Goal: Task Accomplishment & Management: Manage account settings

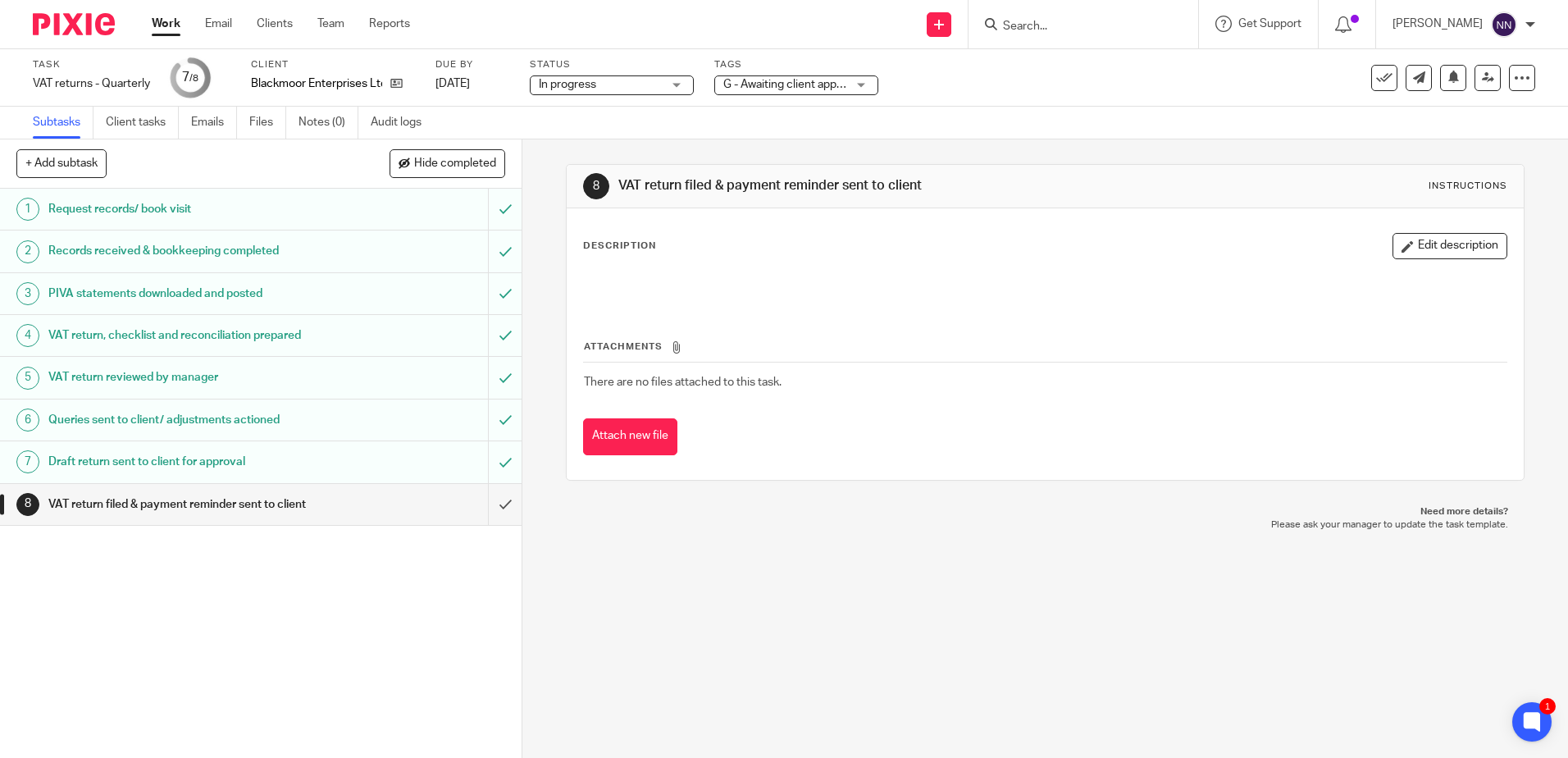
click at [845, 68] on label "Tags" at bounding box center [796, 65] width 164 height 13
click at [841, 83] on span "G - Awaiting client approval" at bounding box center [792, 84] width 138 height 12
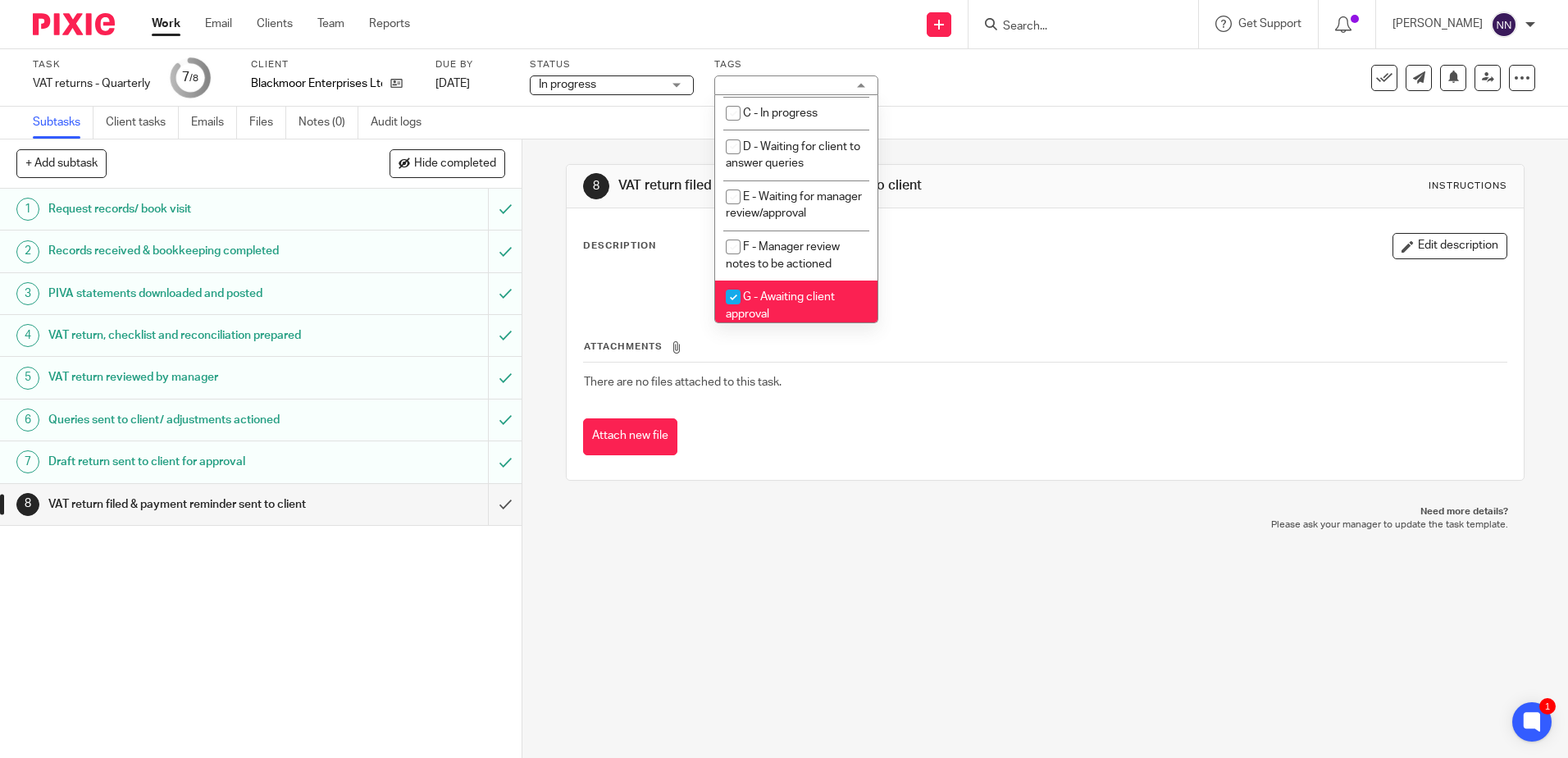
scroll to position [164, 0]
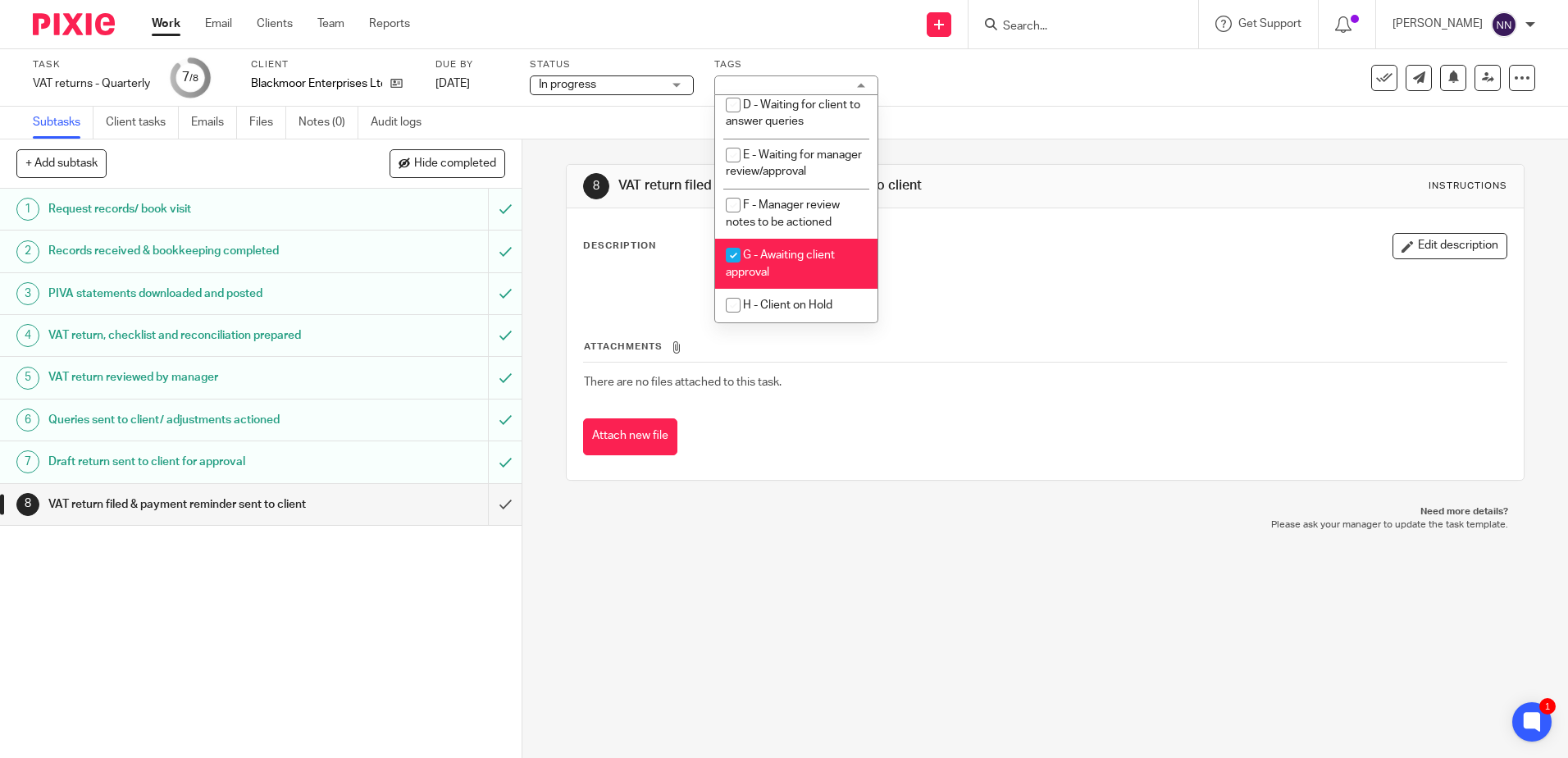
click at [739, 267] on input "checkbox" at bounding box center [733, 255] width 31 height 31
checkbox input "false"
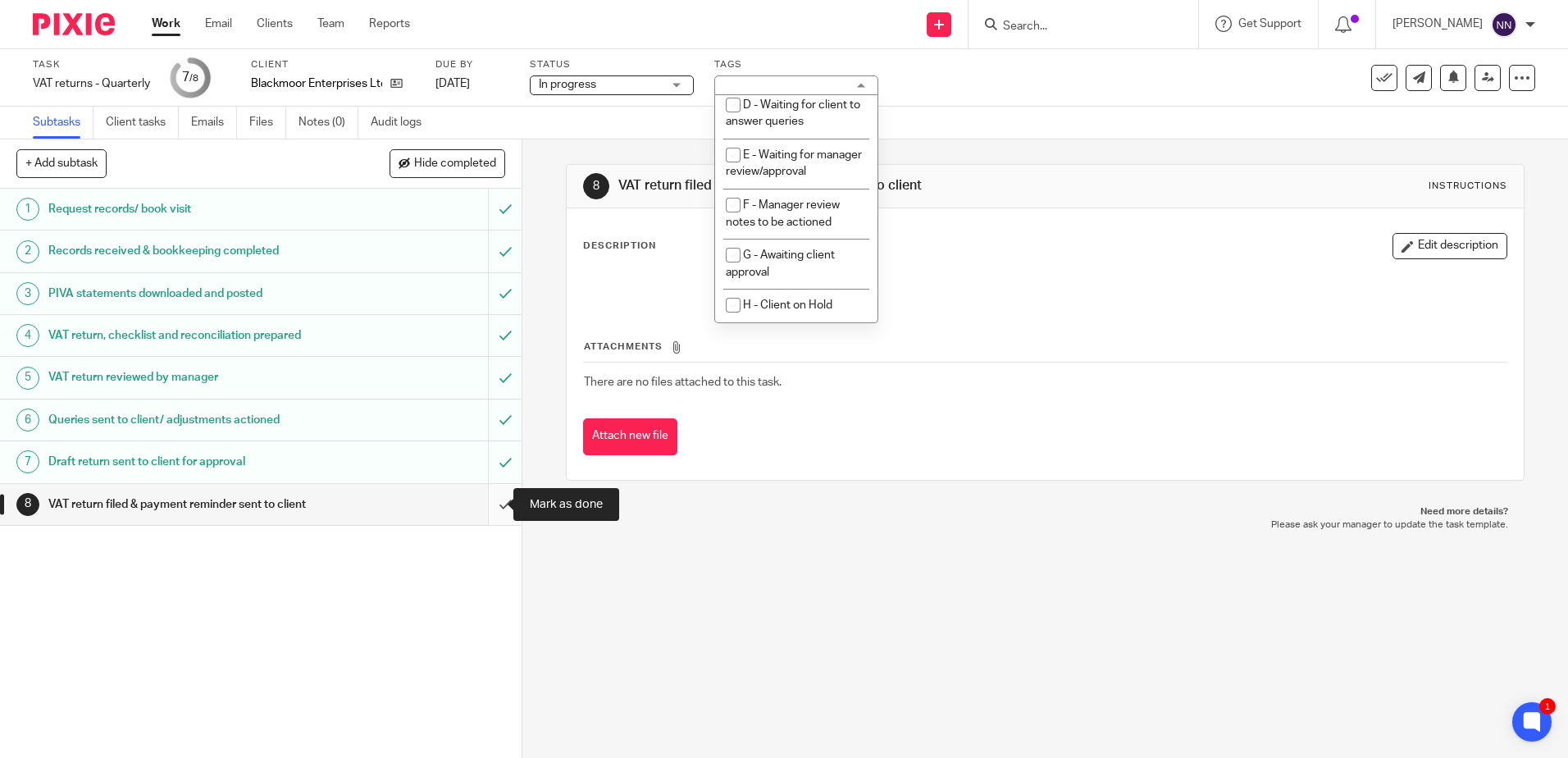
click at [487, 501] on input "submit" at bounding box center [261, 504] width 522 height 41
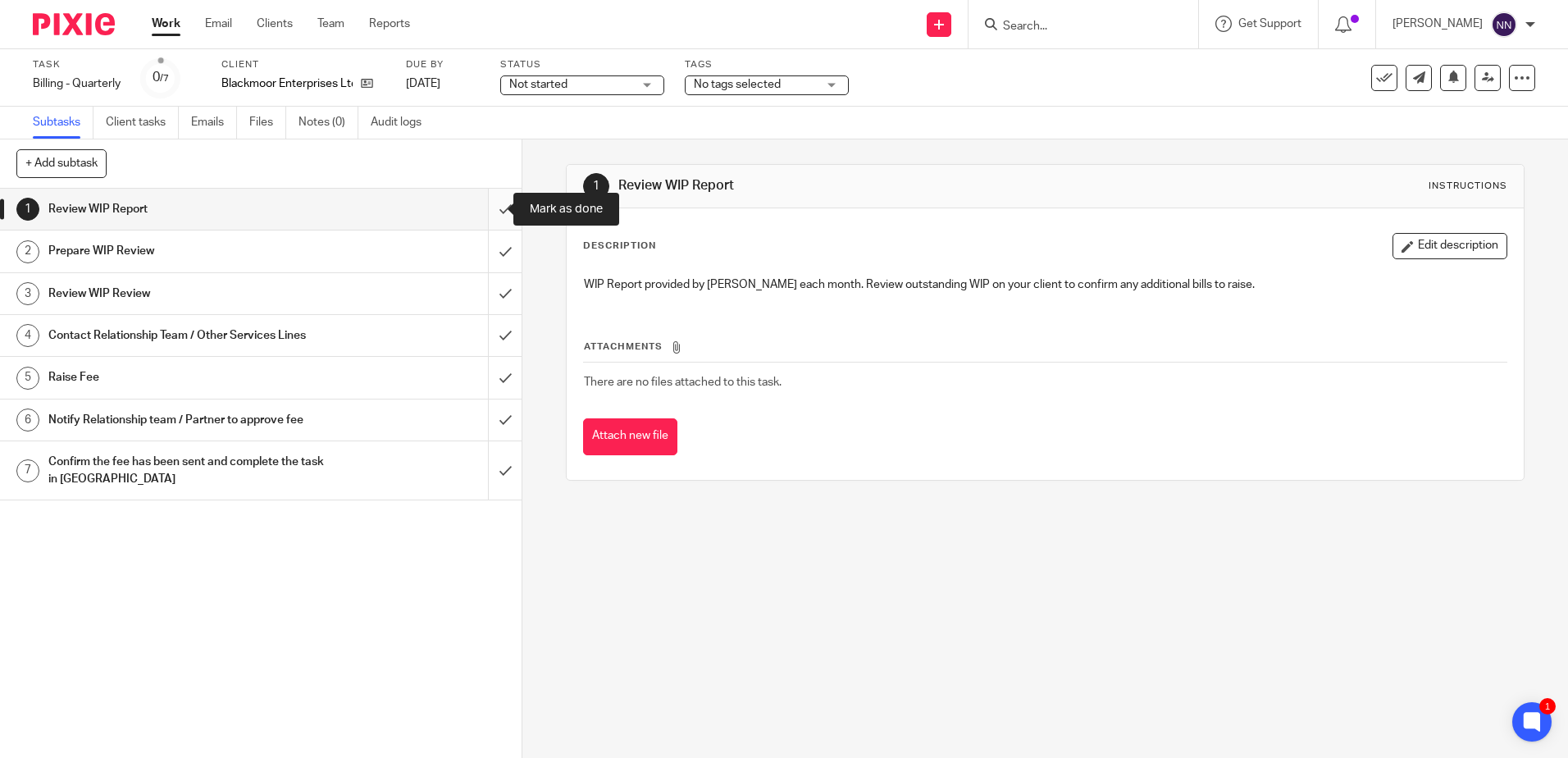
click at [492, 206] on input "submit" at bounding box center [261, 209] width 522 height 41
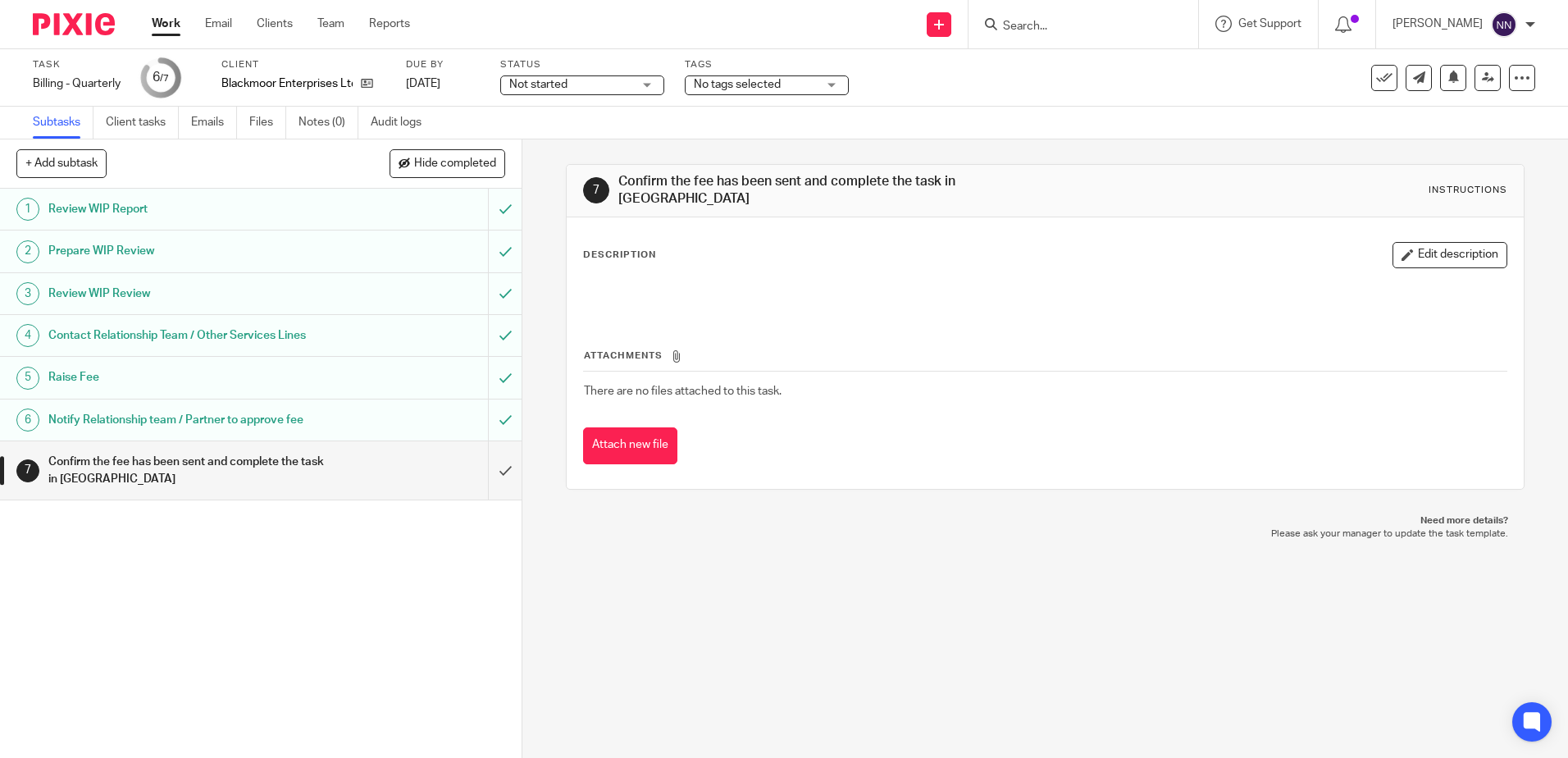
click at [495, 471] on input "submit" at bounding box center [261, 471] width 522 height 59
